Goal: Task Accomplishment & Management: Use online tool/utility

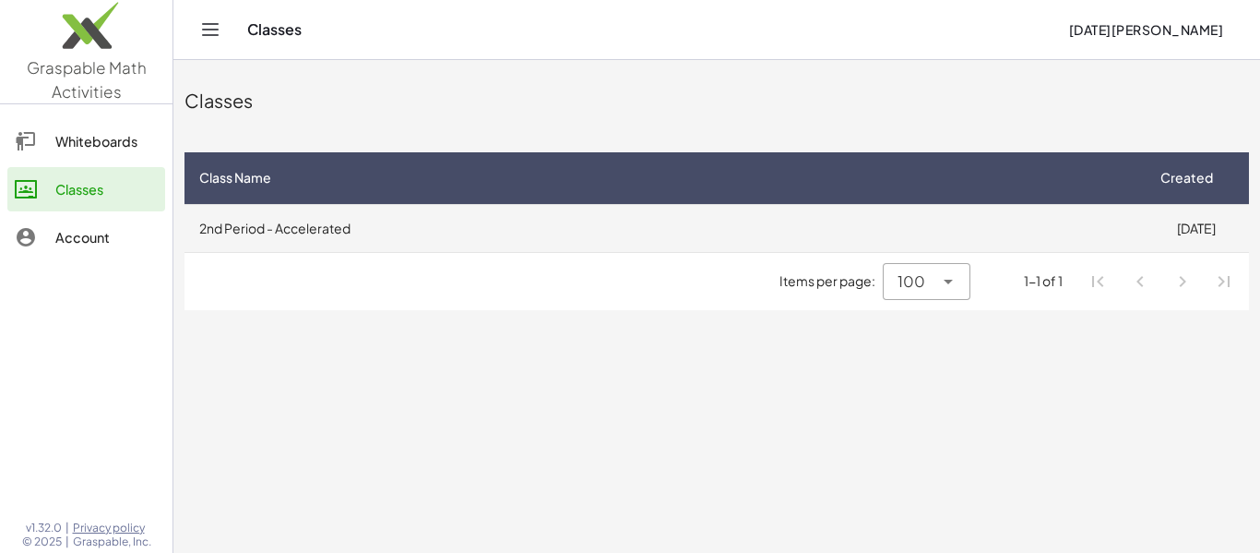
click at [256, 232] on td "2nd Period - Accelerated" at bounding box center [663, 228] width 958 height 48
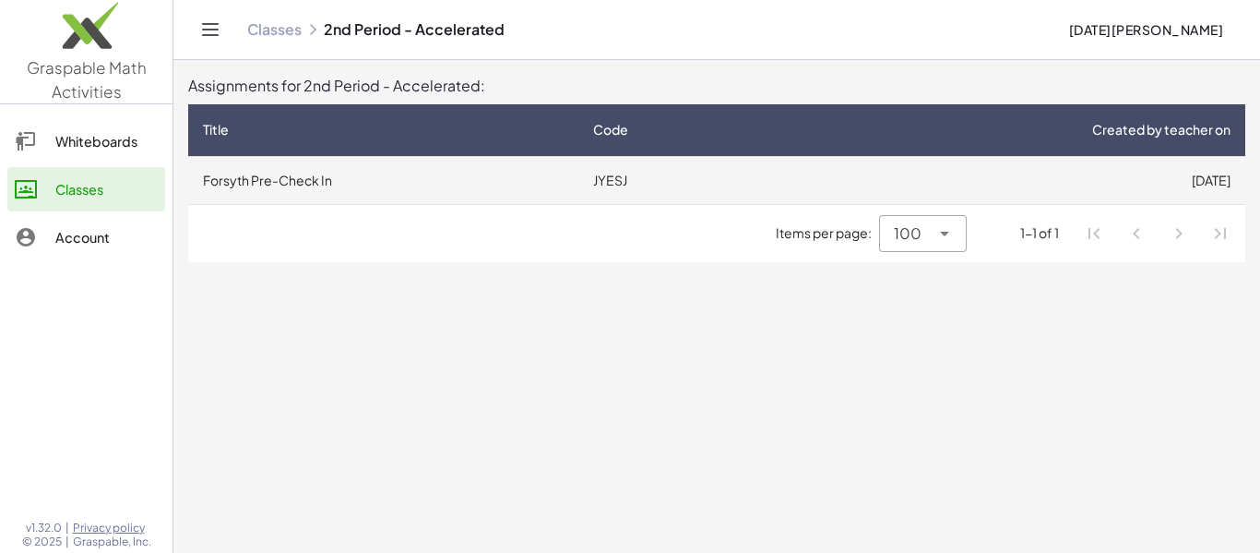
click at [285, 186] on td "Forsyth Pre-Check In" at bounding box center [383, 180] width 390 height 48
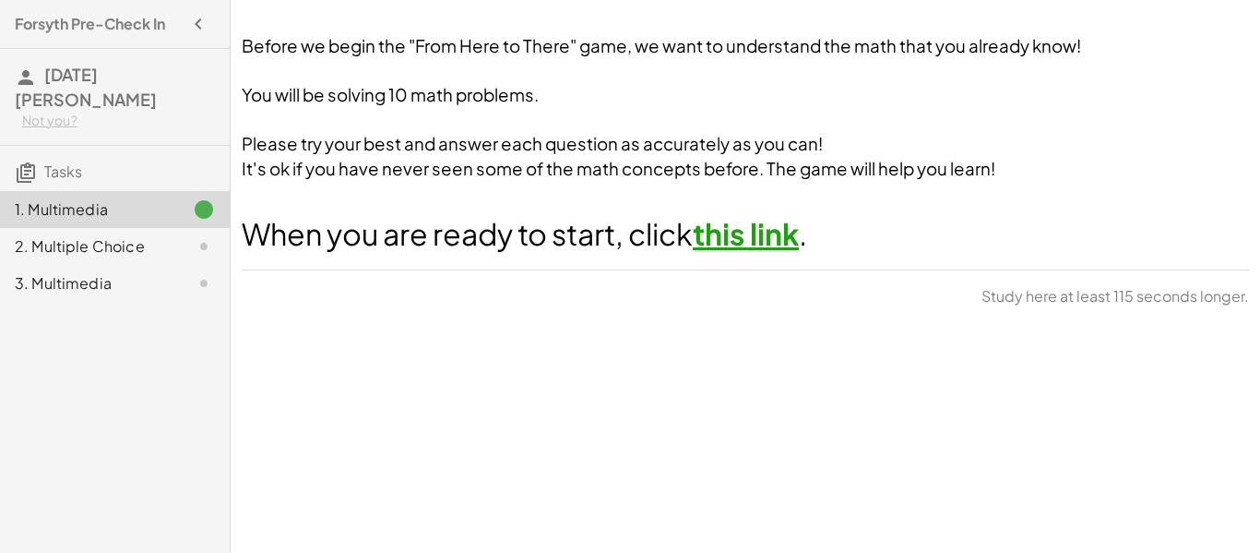
click at [745, 235] on link "this link" at bounding box center [746, 233] width 106 height 37
click at [1112, 261] on div "Before we begin the "From Here to There" game, we want to understand the math t…" at bounding box center [745, 176] width 1029 height 306
click at [1188, 307] on span "Continue" at bounding box center [1199, 301] width 70 height 17
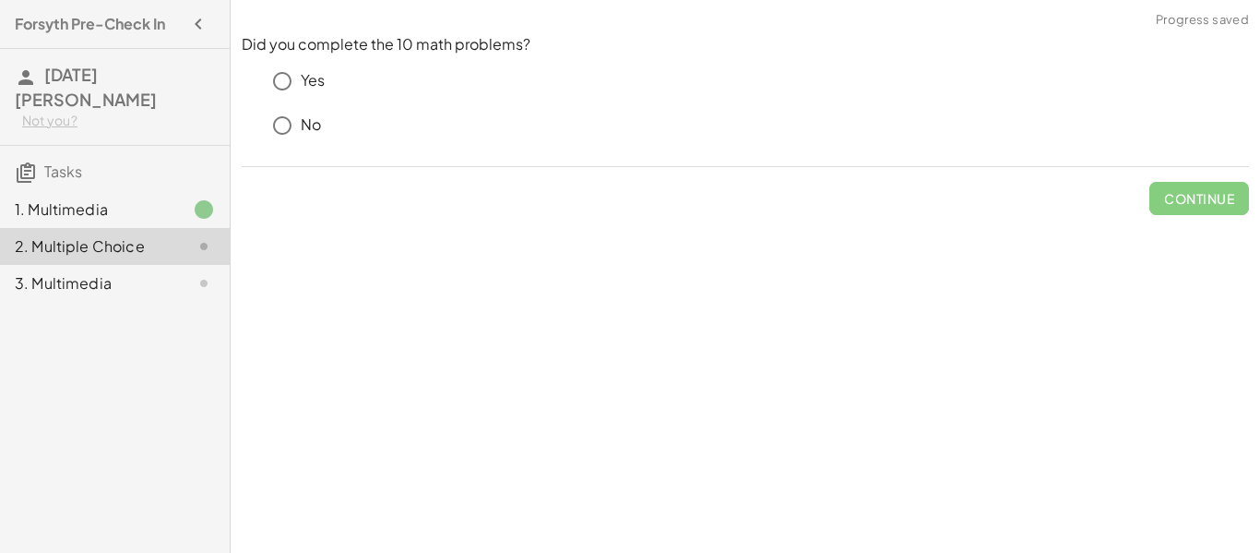
click at [319, 78] on p "Yes" at bounding box center [313, 80] width 24 height 21
click at [1212, 192] on span "Check" at bounding box center [1210, 198] width 48 height 17
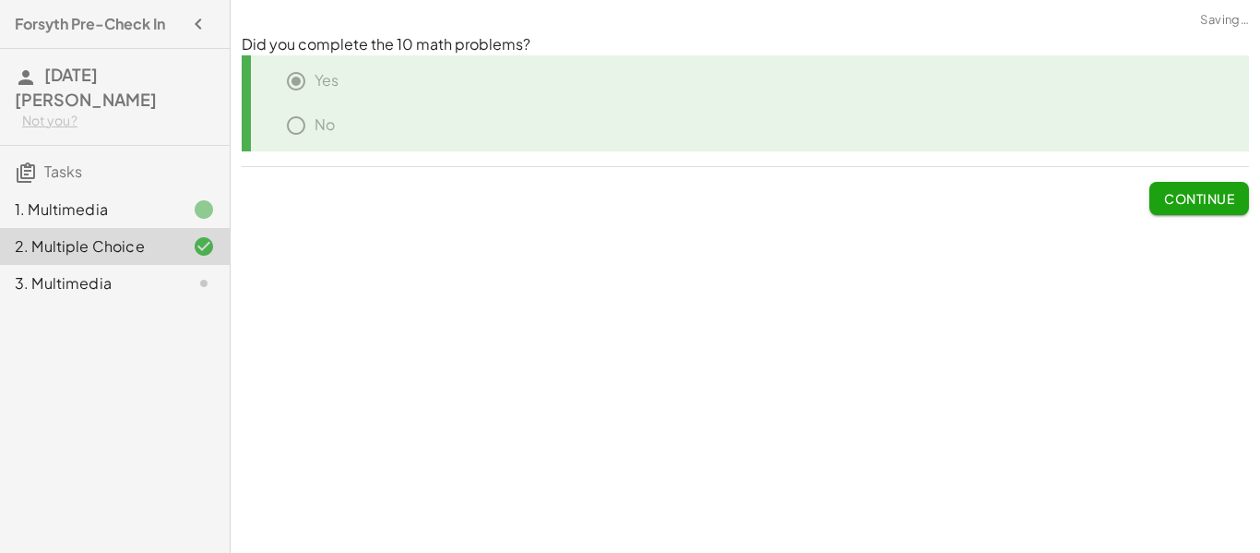
click at [1202, 191] on span "Continue" at bounding box center [1199, 198] width 70 height 17
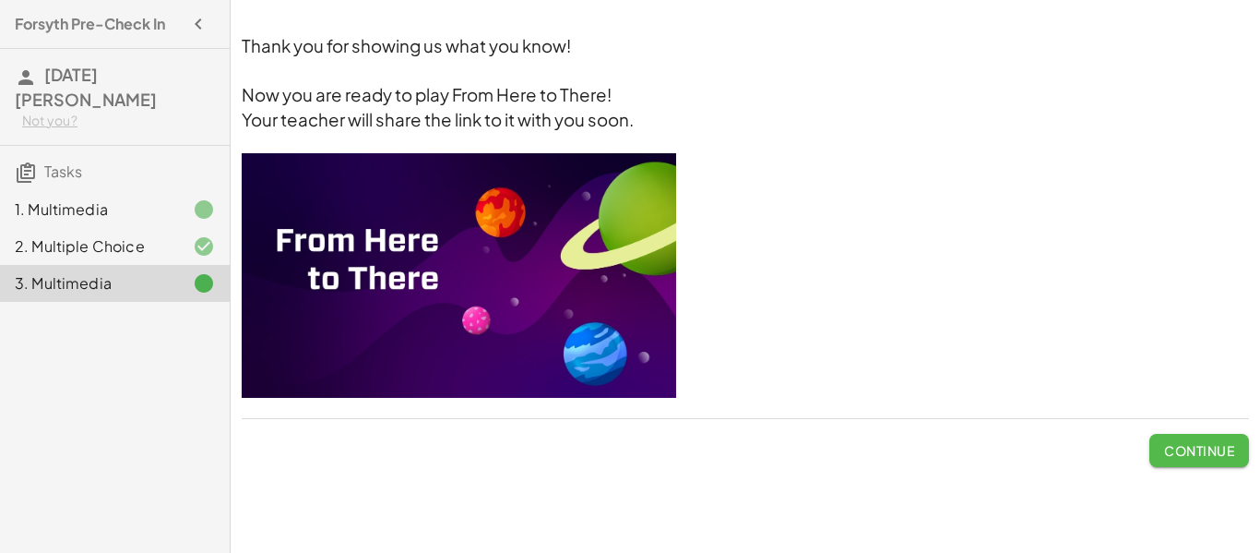
click at [1226, 447] on span "Continue" at bounding box center [1199, 450] width 70 height 17
